Goal: Understand process/instructions: Learn how to perform a task or action

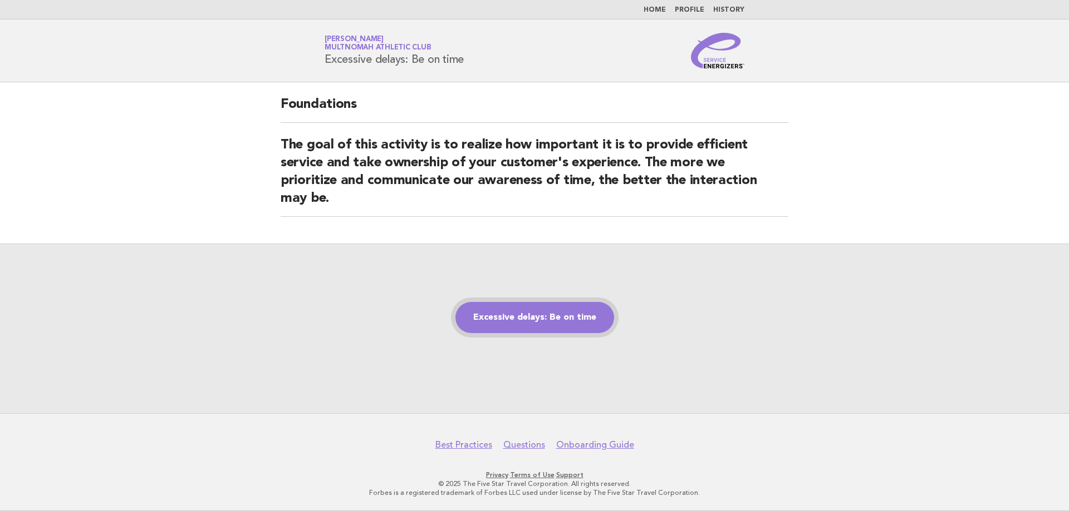
click at [520, 319] on link "Excessive delays: Be on time" at bounding box center [534, 317] width 159 height 31
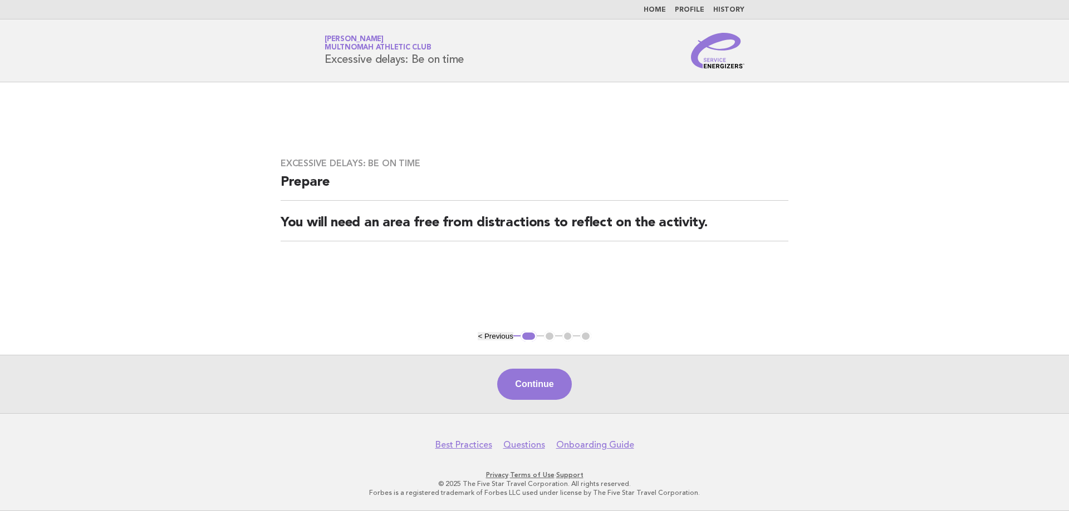
click at [532, 389] on button "Continue" at bounding box center [534, 384] width 74 height 31
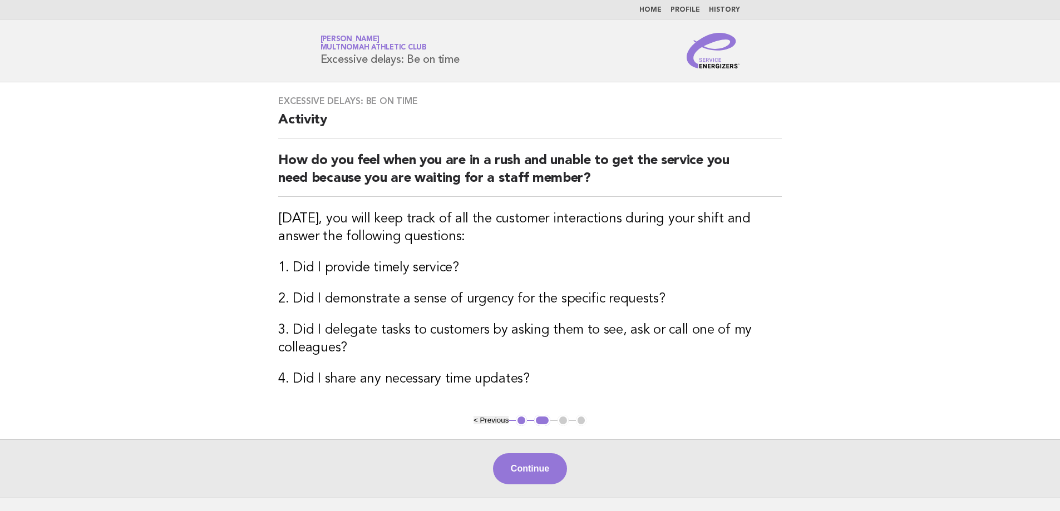
click at [533, 390] on div "Excessive delays: Be on time Activity How do you feel when you are in a rush an…" at bounding box center [530, 248] width 530 height 333
click at [535, 471] on button "Continue" at bounding box center [530, 469] width 74 height 31
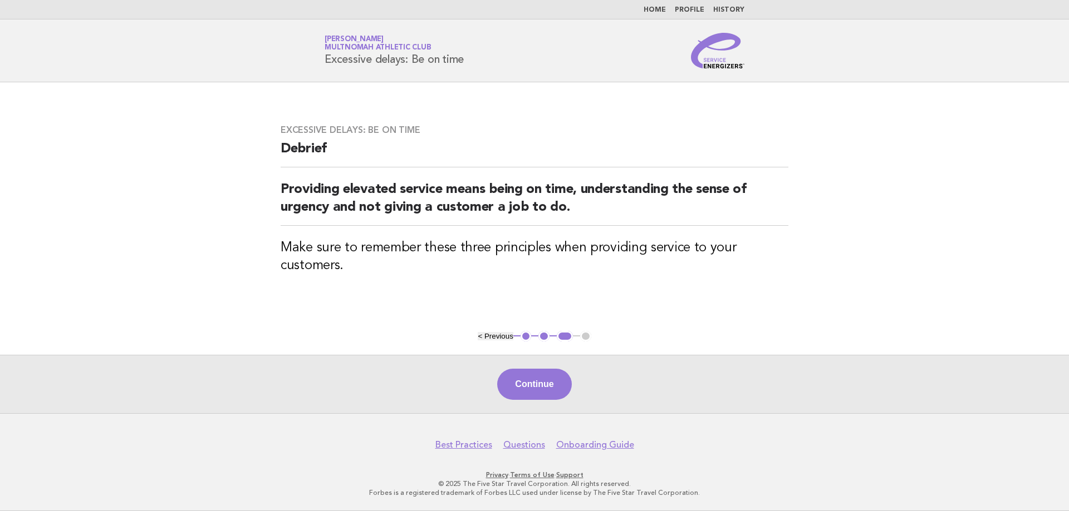
click at [513, 378] on button "Continue" at bounding box center [534, 384] width 74 height 31
